Goal: Find specific page/section

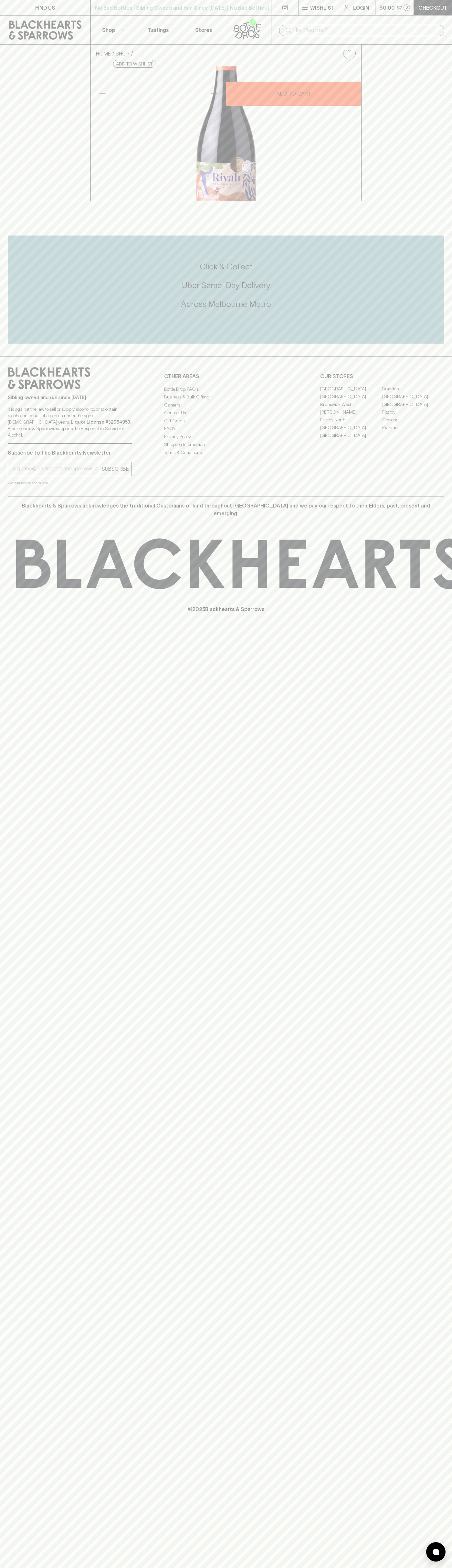
click at [370, 27] on input "text" at bounding box center [366, 30] width 144 height 10
click at [430, 971] on div "FIND US | No Bad Bottles | Sibling Owned and Run Since [DATE] | No Bad Bottles …" at bounding box center [226, 784] width 452 height 1568
click at [351, 1567] on html "FIND US | No Bad Bottles | Sibling Owned and Run Since [DATE] | No Bad Bottles …" at bounding box center [226, 784] width 452 height 1568
click at [15, 846] on div "FIND US | No Bad Bottles | Sibling Owned and Run Since [DATE] | No Bad Bottles …" at bounding box center [226, 784] width 452 height 1568
